Goal: Task Accomplishment & Management: Use online tool/utility

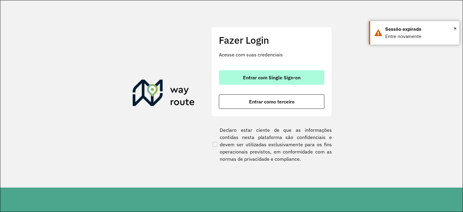
click at [228, 77] on button "Entrar com Single Sign-on" at bounding box center [271, 77] width 105 height 14
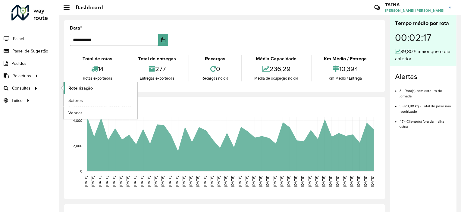
click at [80, 86] on span "Roteirização" at bounding box center [80, 88] width 24 height 6
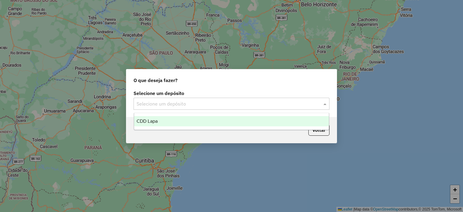
click at [155, 102] on input "text" at bounding box center [225, 103] width 178 height 7
click at [158, 120] on div "CDD Lapa" at bounding box center [231, 121] width 195 height 10
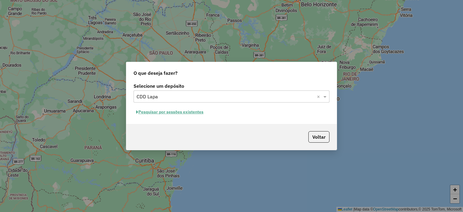
click at [178, 114] on button "Pesquisar por sessões existentes" at bounding box center [169, 111] width 73 height 9
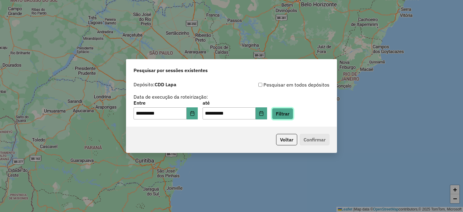
click at [292, 109] on button "Filtrar" at bounding box center [282, 113] width 21 height 11
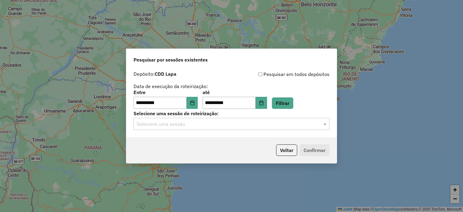
click at [303, 130] on div "**********" at bounding box center [231, 102] width 210 height 69
click at [290, 121] on input "text" at bounding box center [225, 123] width 178 height 7
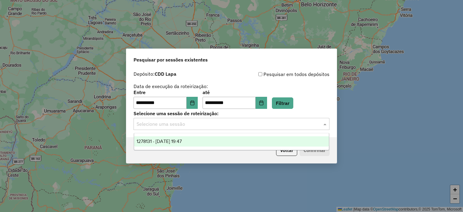
click at [284, 139] on div "1278131 - 18/09/2025 19:47" at bounding box center [231, 141] width 195 height 10
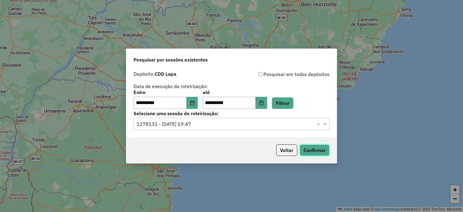
click at [308, 151] on button "Confirmar" at bounding box center [314, 149] width 30 height 11
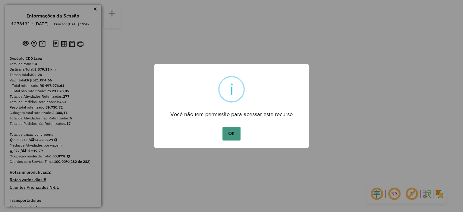
click at [227, 128] on button "OK" at bounding box center [231, 133] width 18 height 14
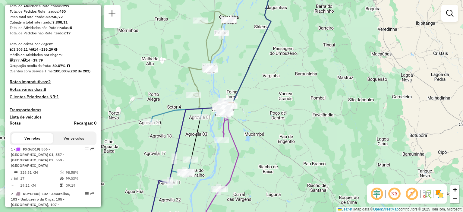
scroll to position [151, 0]
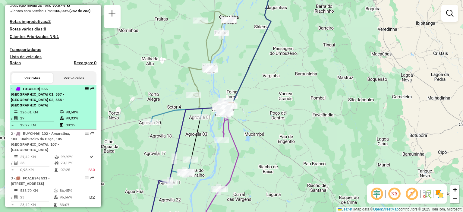
click at [65, 99] on div "1 - FXG6D19 | 556 - Carinhanha 01, 557 - Carinhanha 02, 558 - Malhada" at bounding box center [43, 97] width 64 height 22
select select "**********"
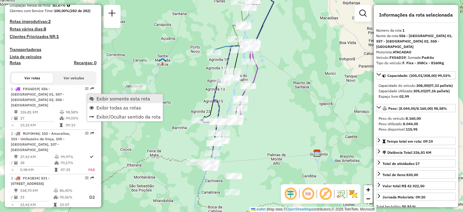
click at [108, 98] on span "Exibir somente esta rota" at bounding box center [123, 98] width 54 height 5
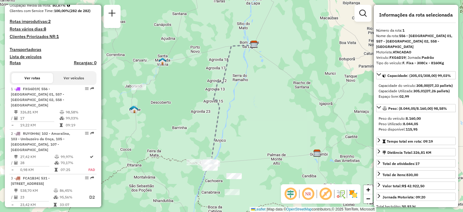
click at [311, 197] on em at bounding box center [308, 193] width 14 height 14
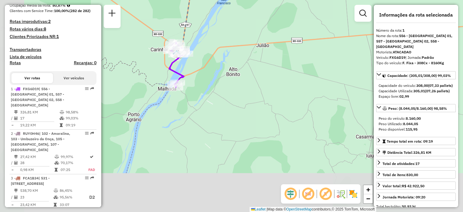
drag, startPoint x: 194, startPoint y: 157, endPoint x: 243, endPoint y: 78, distance: 92.7
click at [243, 78] on div "Janela de atendimento Grade de atendimento Capacidade Transportadoras Veículos …" at bounding box center [231, 106] width 463 height 212
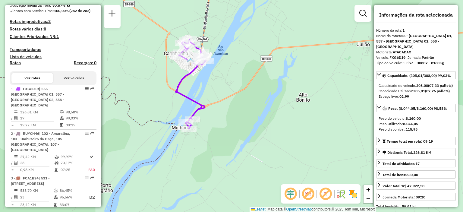
drag, startPoint x: 189, startPoint y: 55, endPoint x: 211, endPoint y: 82, distance: 35.1
click at [211, 82] on div "Janela de atendimento Grade de atendimento Capacidade Transportadoras Veículos …" at bounding box center [231, 106] width 463 height 212
